Goal: Information Seeking & Learning: Learn about a topic

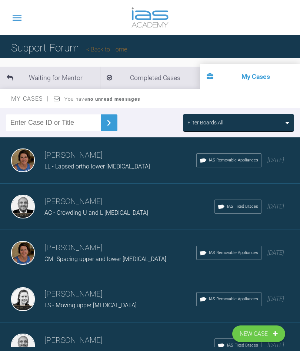
click at [274, 125] on div "Filter Boards: All" at bounding box center [238, 122] width 102 height 8
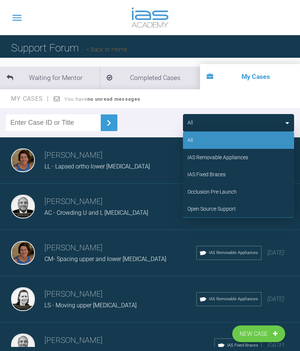
click at [224, 193] on div "Occlusion Pre Launch" at bounding box center [211, 192] width 49 height 8
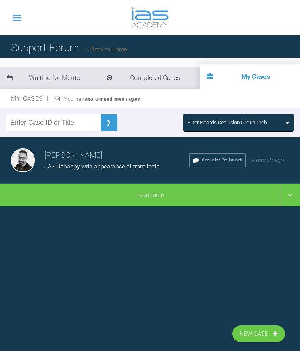
click at [156, 165] on span "JA - Unhappy with appearance of front teeth" at bounding box center [101, 166] width 115 height 7
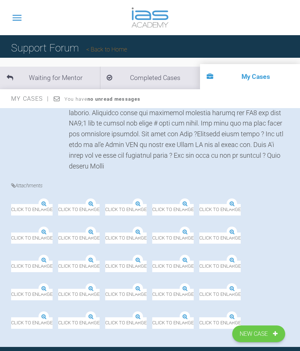
scroll to position [3339, 0]
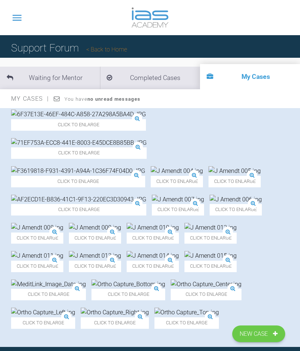
click at [171, 279] on img at bounding box center [206, 284] width 71 height 10
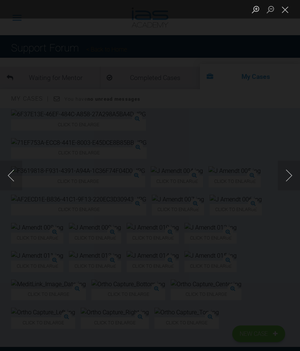
click at [284, 177] on button "Next image" at bounding box center [288, 176] width 22 height 30
click at [286, 178] on button "Next image" at bounding box center [288, 176] width 22 height 30
click at [283, 178] on button "Next image" at bounding box center [288, 176] width 22 height 30
click at [285, 178] on button "Next image" at bounding box center [288, 176] width 22 height 30
click at [287, 178] on button "Next image" at bounding box center [288, 176] width 22 height 30
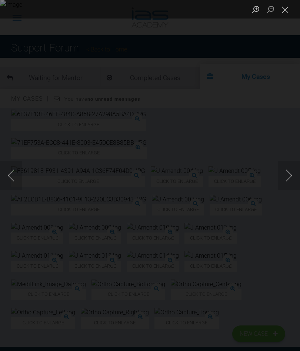
click at [9, 176] on button "Previous image" at bounding box center [11, 176] width 22 height 30
click at [287, 177] on button "Next image" at bounding box center [288, 176] width 22 height 30
click at [287, 179] on button "Next image" at bounding box center [288, 176] width 22 height 30
click at [283, 14] on button "Close lightbox" at bounding box center [284, 9] width 15 height 13
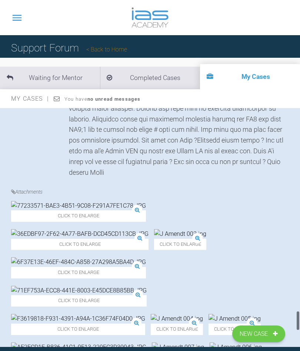
scroll to position [2700, 0]
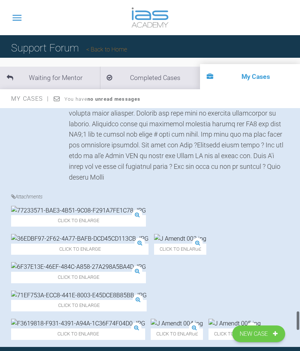
click at [206, 234] on img at bounding box center [180, 239] width 52 height 10
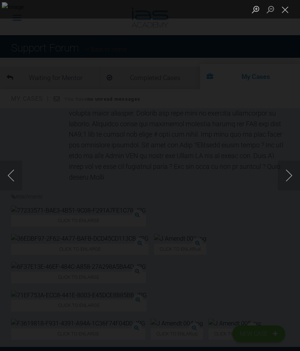
click at [285, 9] on button "Close lightbox" at bounding box center [284, 9] width 15 height 13
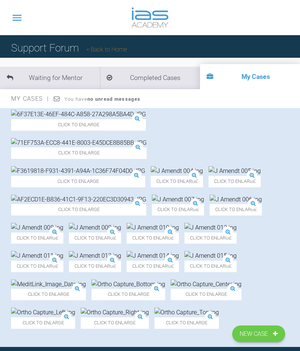
scroll to position [3339, 0]
click at [86, 279] on img at bounding box center [48, 284] width 75 height 10
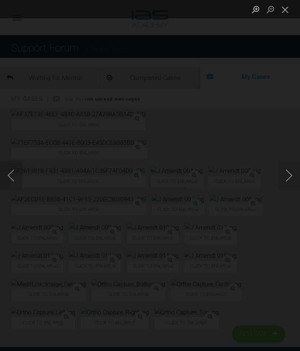
click at [287, 177] on button "Next image" at bounding box center [288, 176] width 22 height 30
click at [286, 176] on button "Next image" at bounding box center [288, 176] width 22 height 30
click at [285, 177] on button "Next image" at bounding box center [288, 176] width 22 height 30
click at [285, 178] on button "Next image" at bounding box center [288, 176] width 22 height 30
click at [287, 178] on button "Next image" at bounding box center [288, 176] width 22 height 30
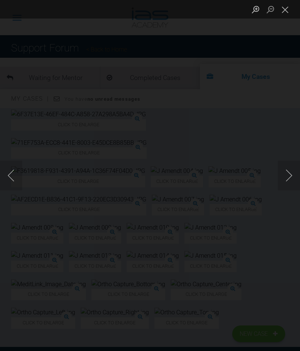
click at [17, 167] on button "Previous image" at bounding box center [11, 176] width 22 height 30
click at [17, 178] on button "Previous image" at bounding box center [11, 176] width 22 height 30
click at [18, 176] on button "Previous image" at bounding box center [11, 176] width 22 height 30
click at [287, 14] on button "Close lightbox" at bounding box center [284, 9] width 15 height 13
